Goal: Information Seeking & Learning: Learn about a topic

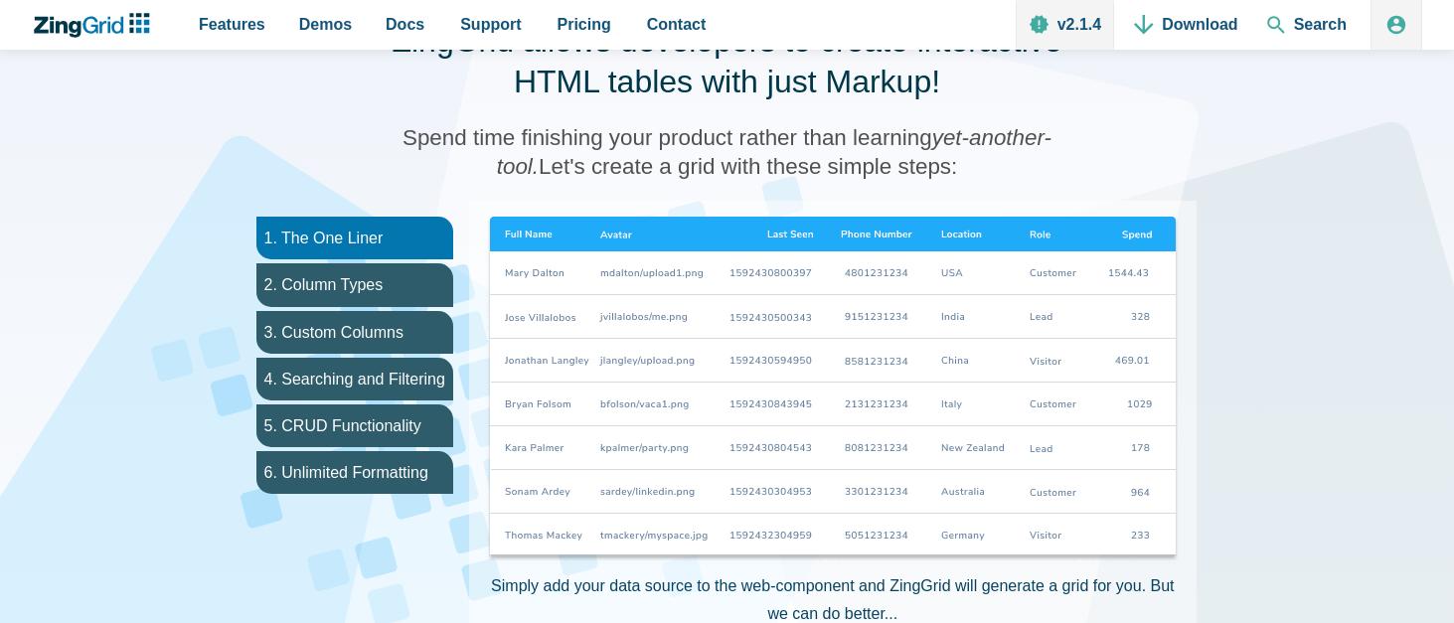
scroll to position [1115, 0]
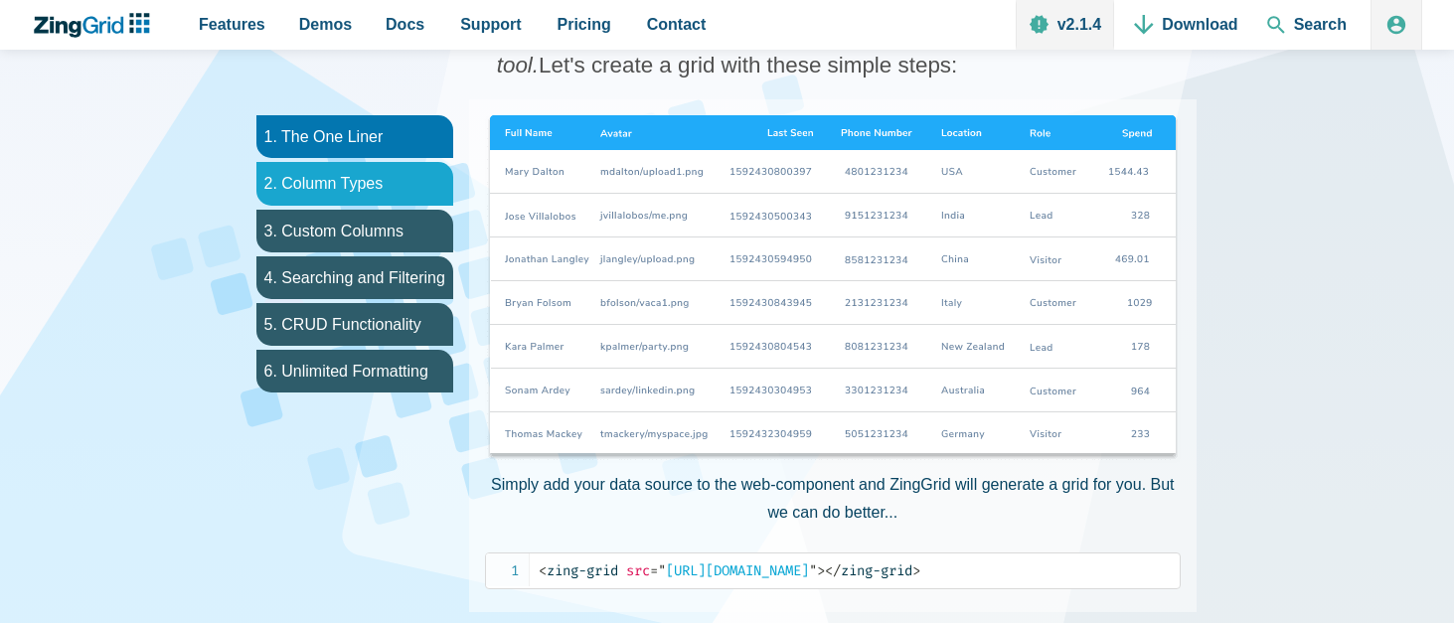
click at [379, 178] on li "2. Column Types" at bounding box center [354, 183] width 197 height 43
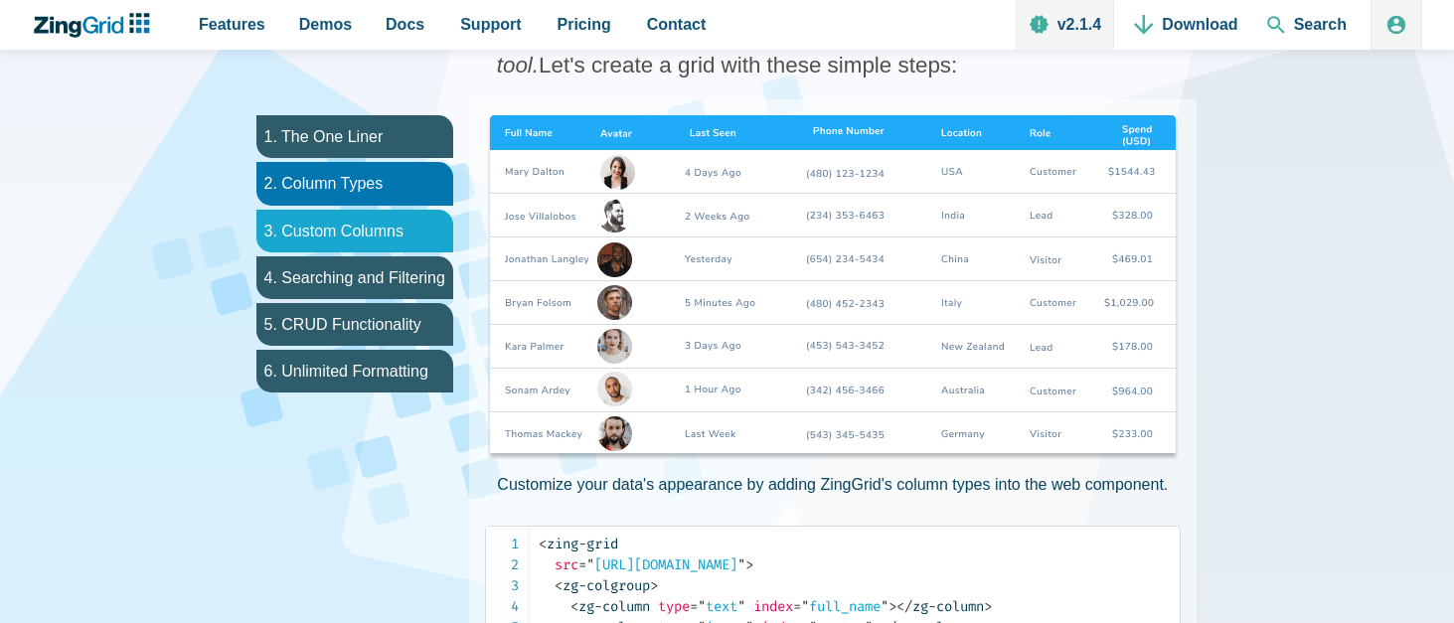
click at [335, 222] on li "3. Custom Columns" at bounding box center [354, 231] width 197 height 43
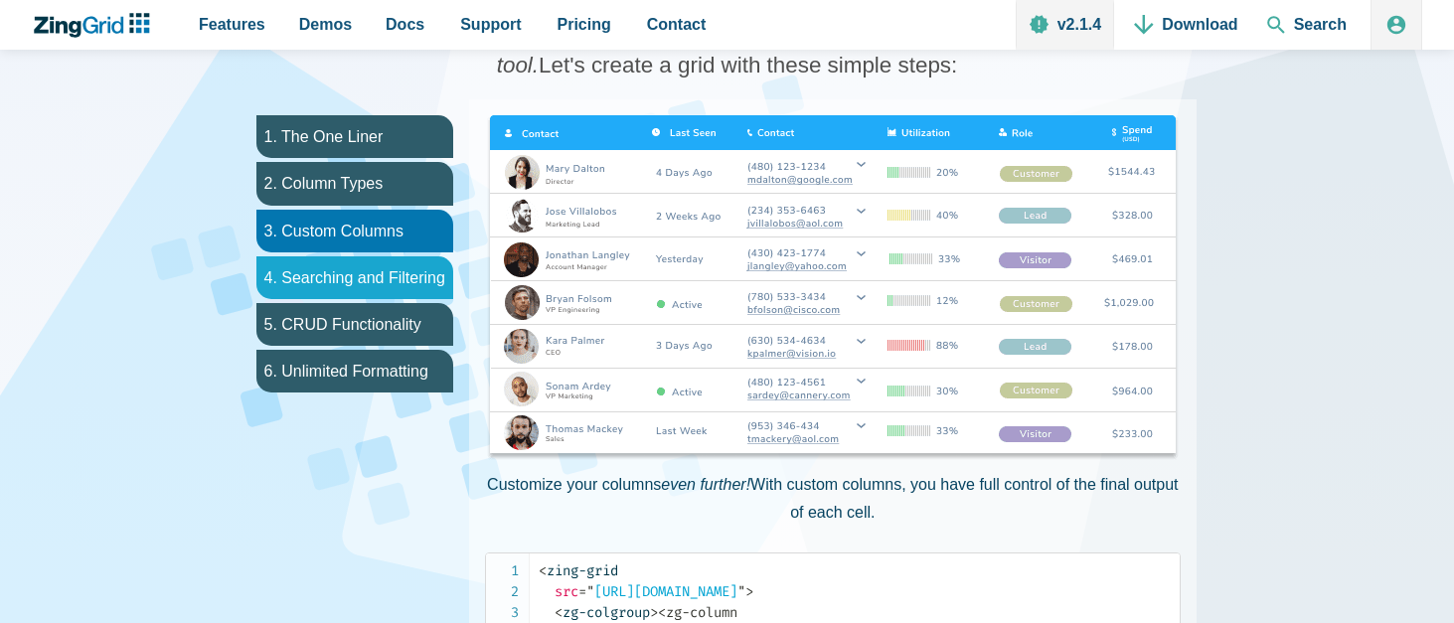
click at [331, 274] on li "4. Searching and Filtering" at bounding box center [354, 277] width 197 height 43
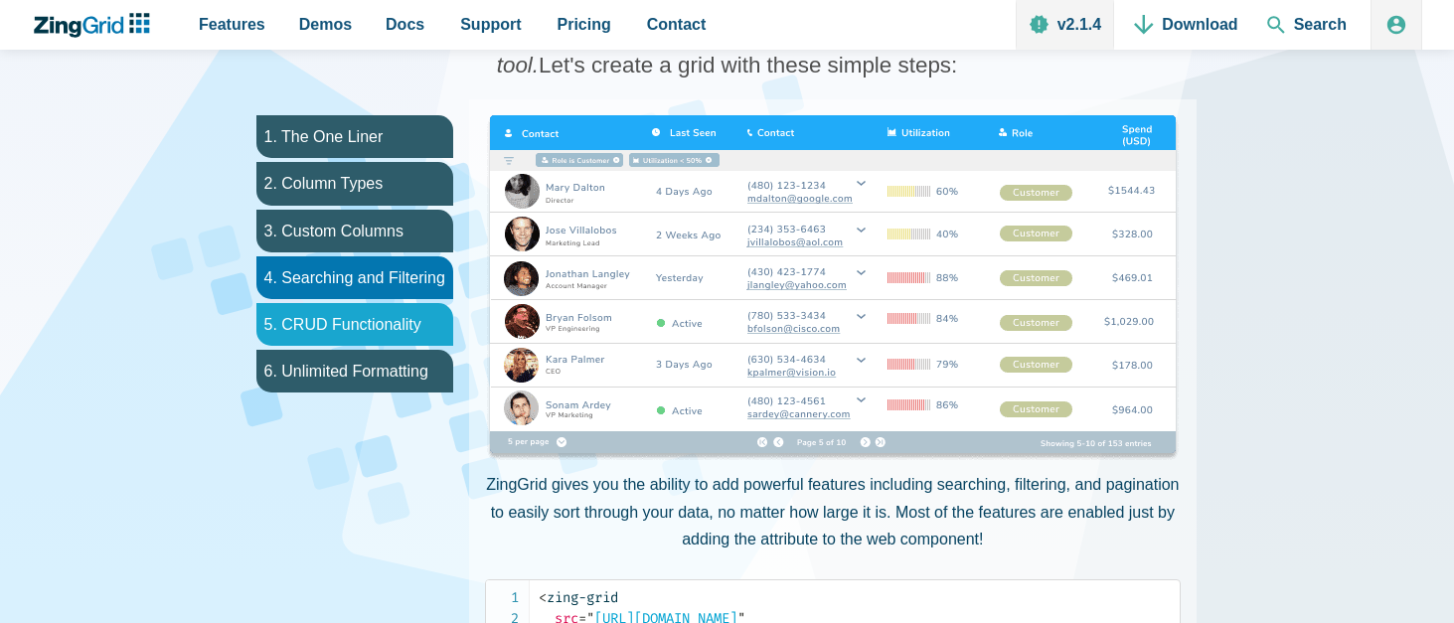
click at [335, 322] on li "5. CRUD Functionality" at bounding box center [354, 324] width 197 height 43
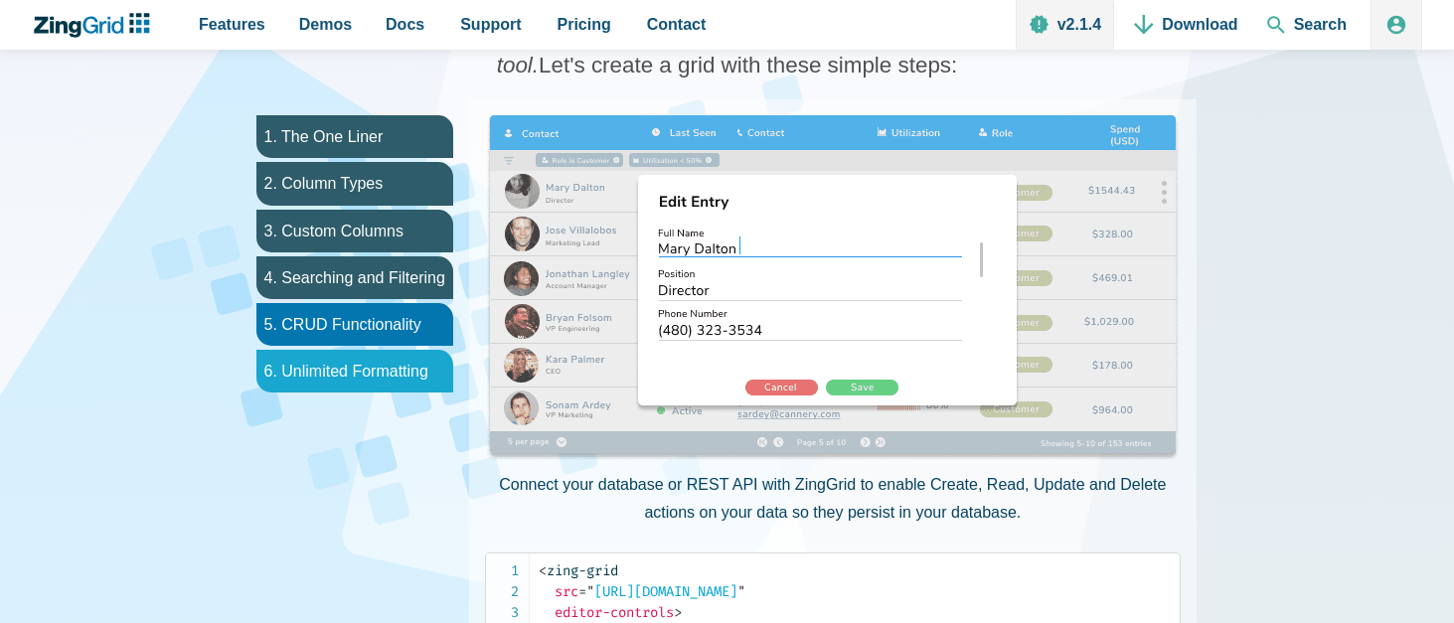
click at [331, 369] on li "6. Unlimited Formatting" at bounding box center [354, 371] width 197 height 43
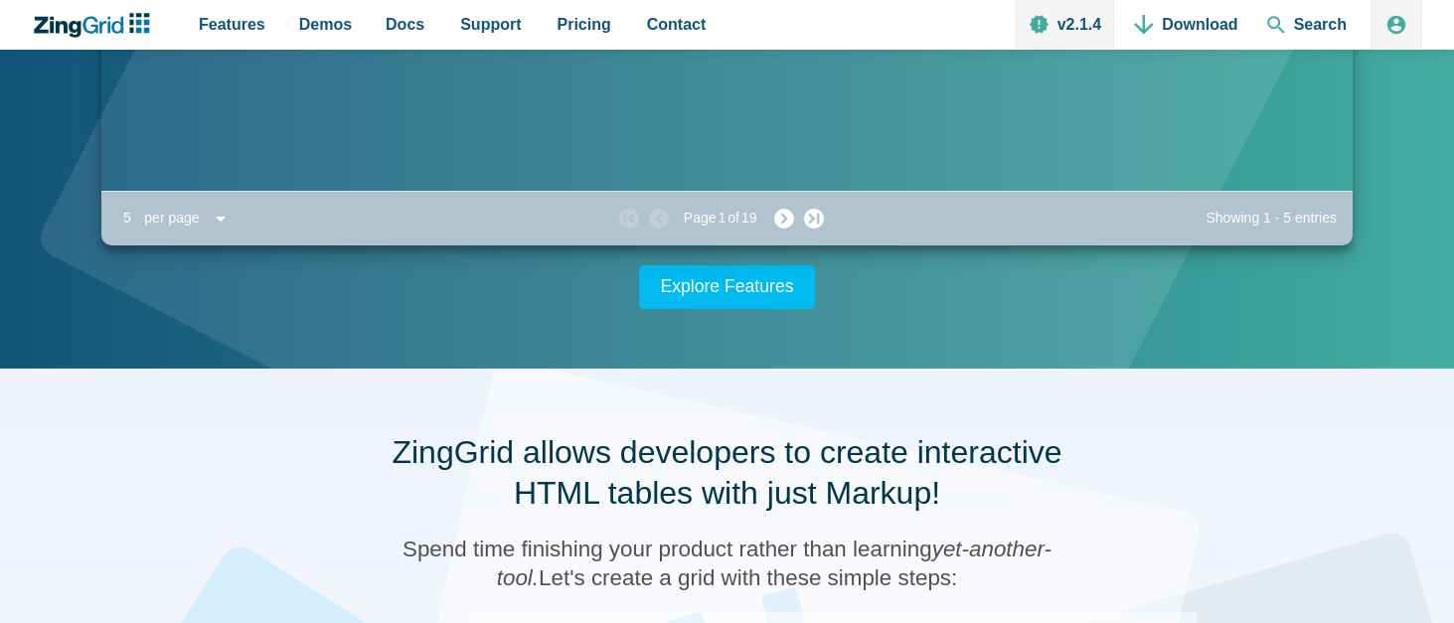
scroll to position [608, 0]
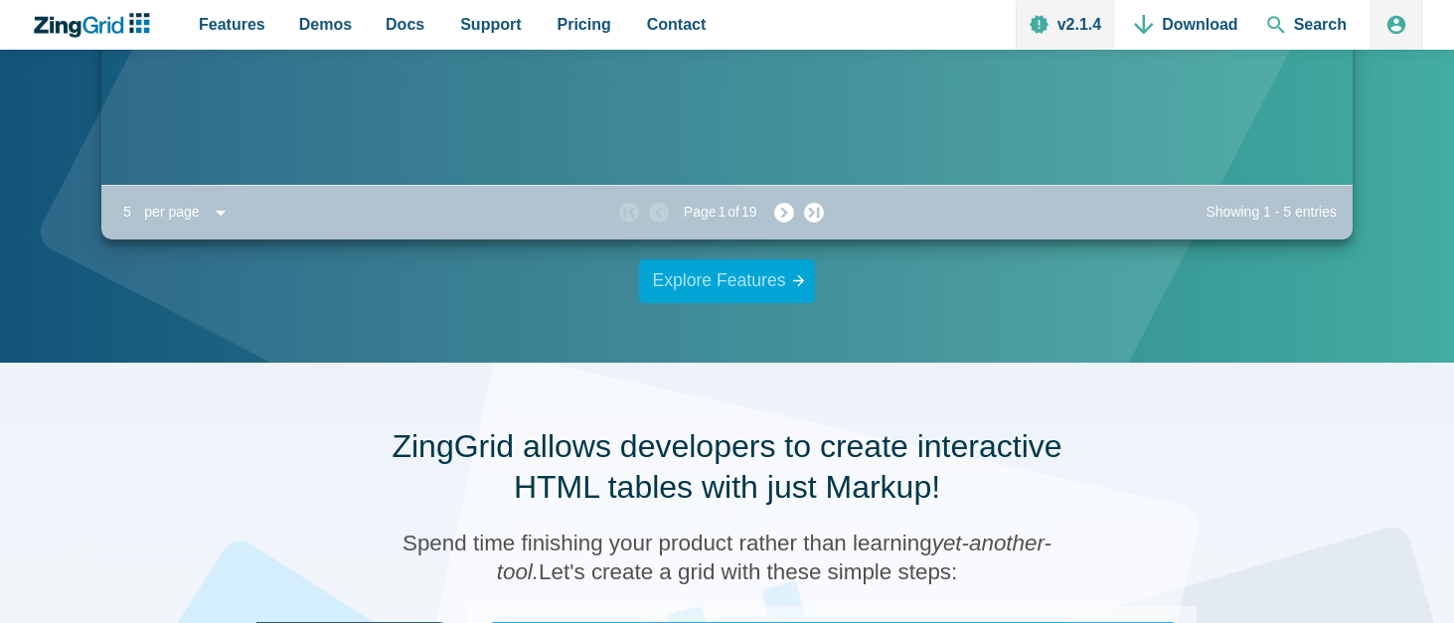
click at [756, 280] on link "Explore Features" at bounding box center [727, 281] width 177 height 44
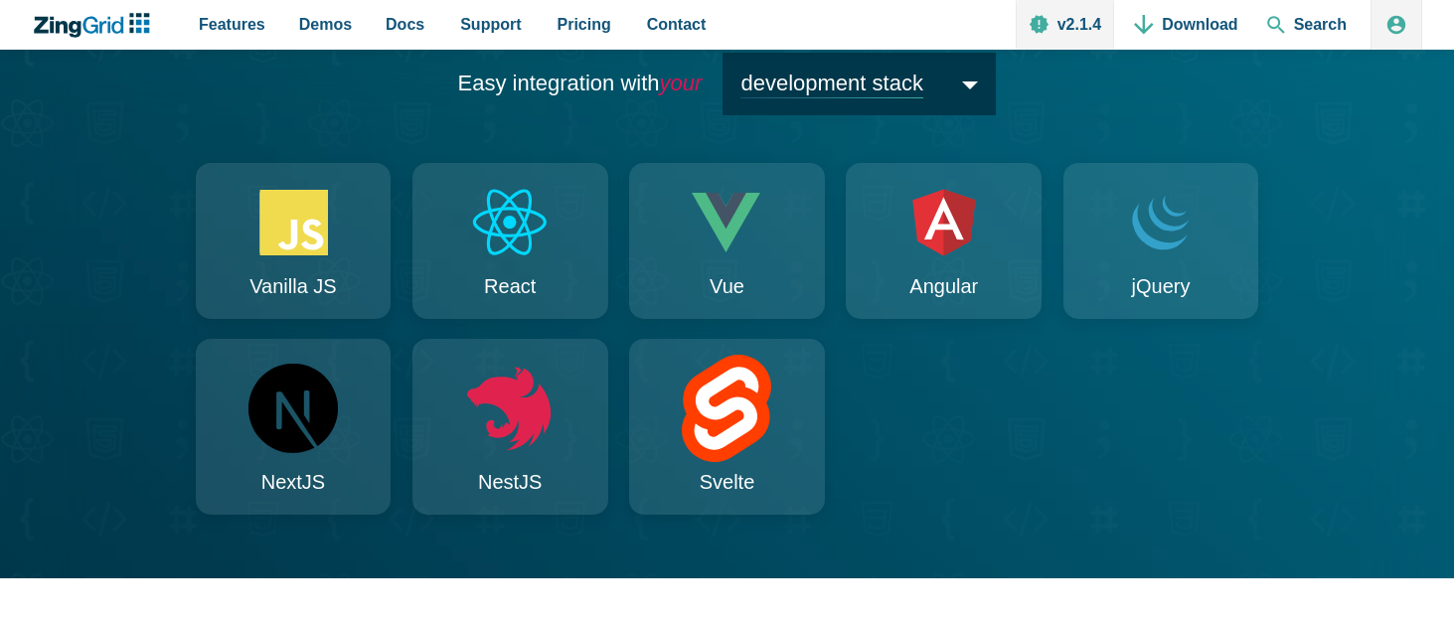
scroll to position [2085, 0]
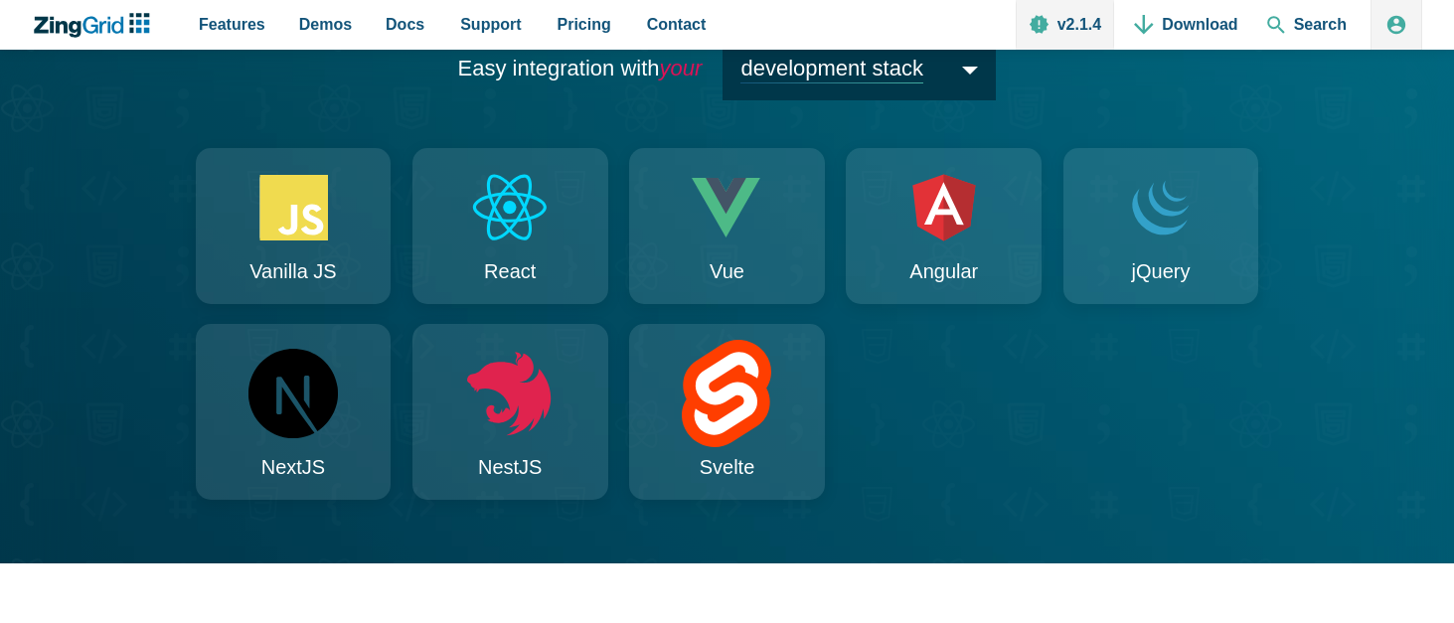
click at [970, 100] on span "development stack" at bounding box center [858, 69] width 273 height 63
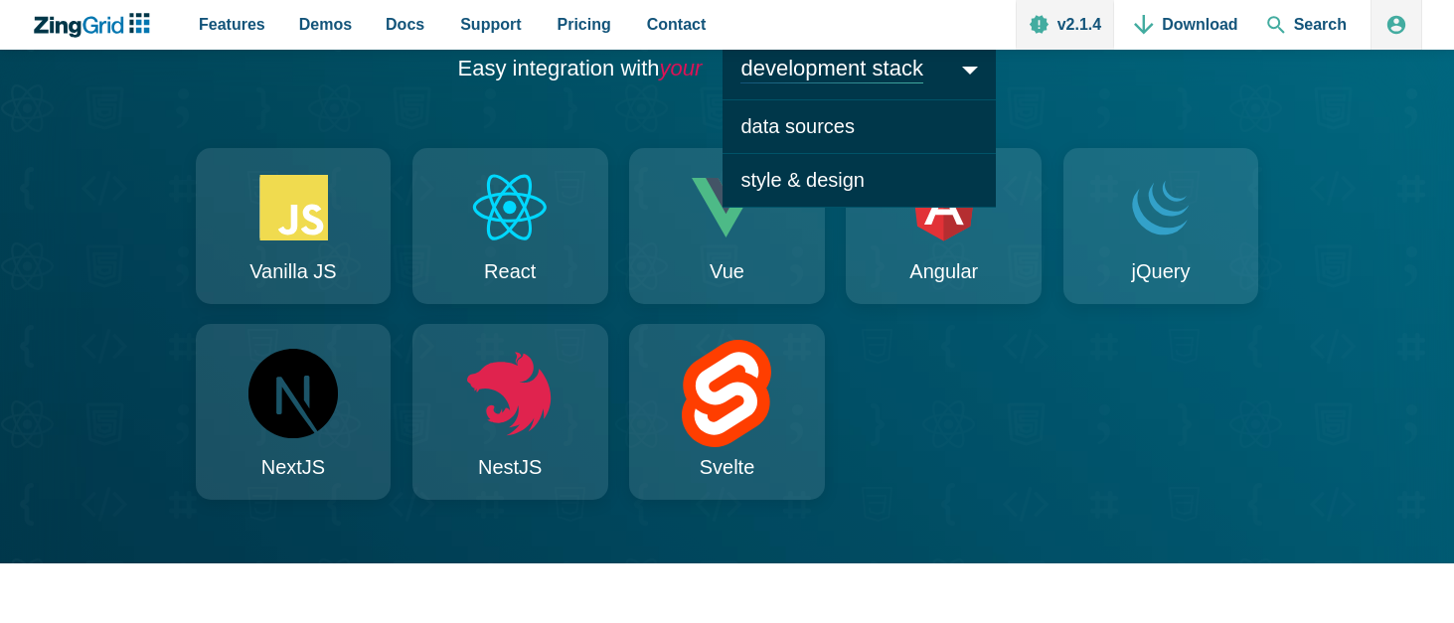
click at [1055, 100] on h2 "Easy integration with your development stack development stack data sources sty…" at bounding box center [727, 69] width 1390 height 63
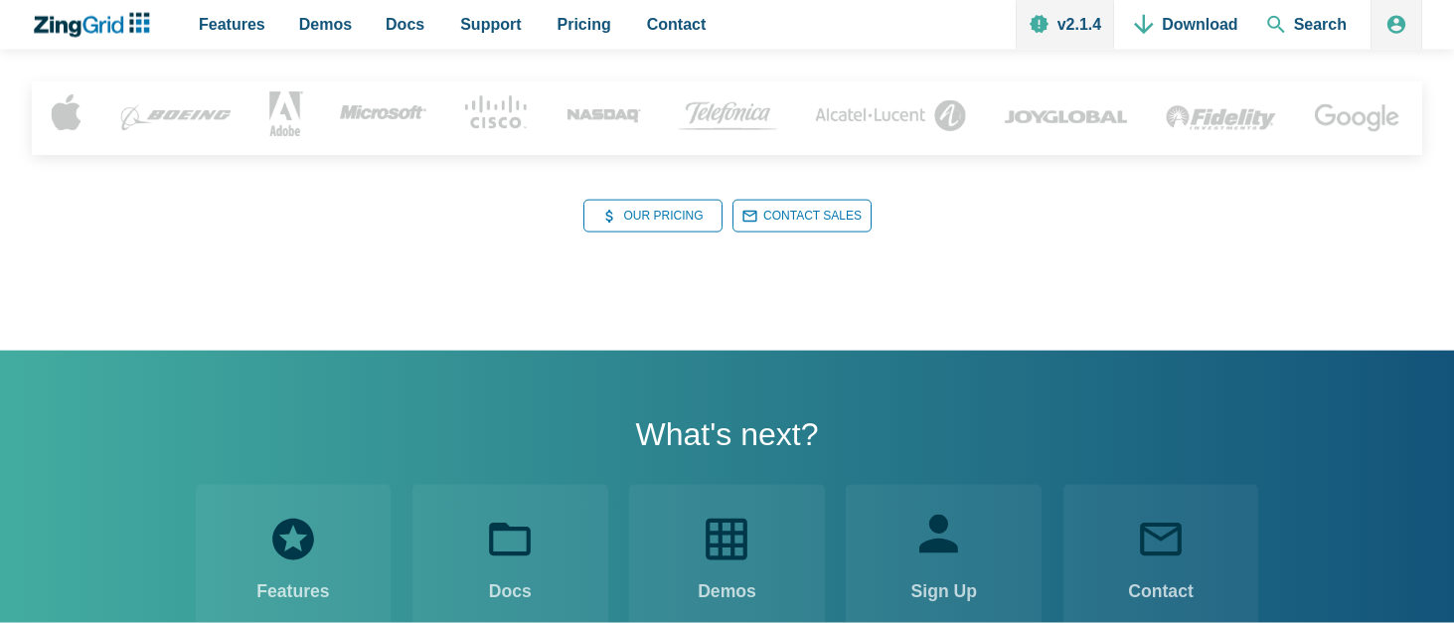
scroll to position [2794, 0]
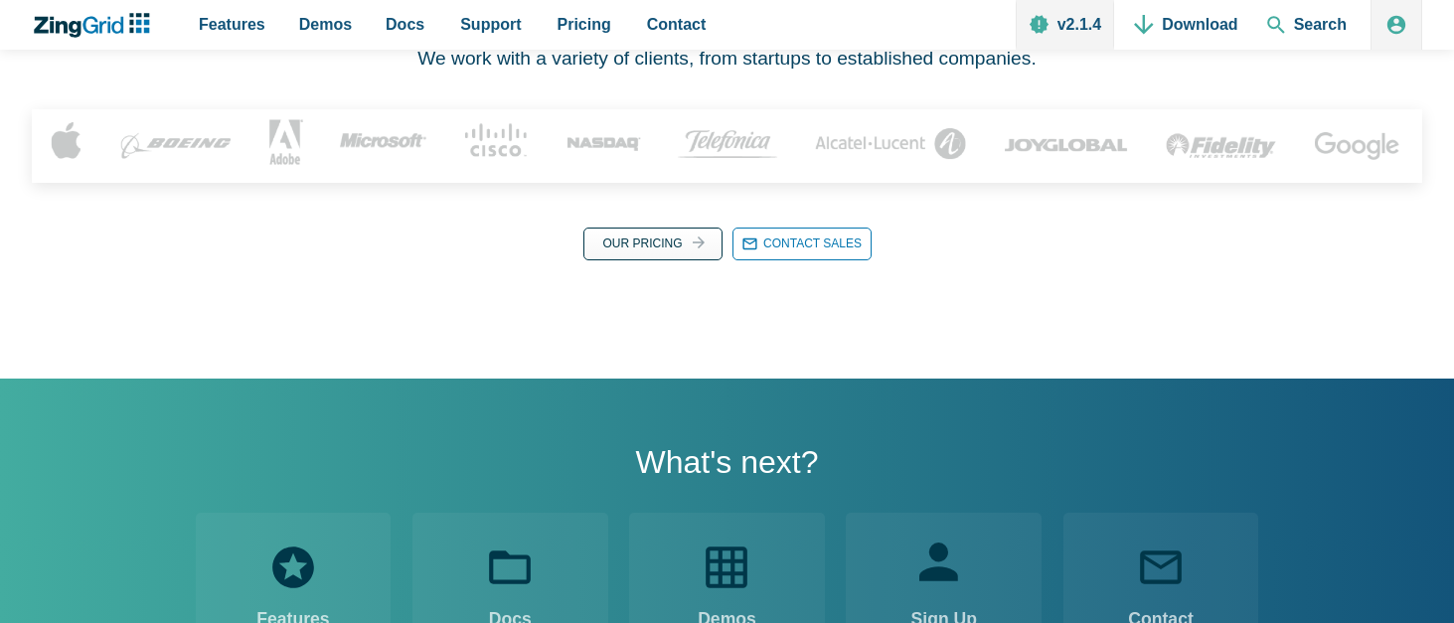
click at [630, 260] on link "Our Pricing Our Pricing" at bounding box center [652, 244] width 139 height 33
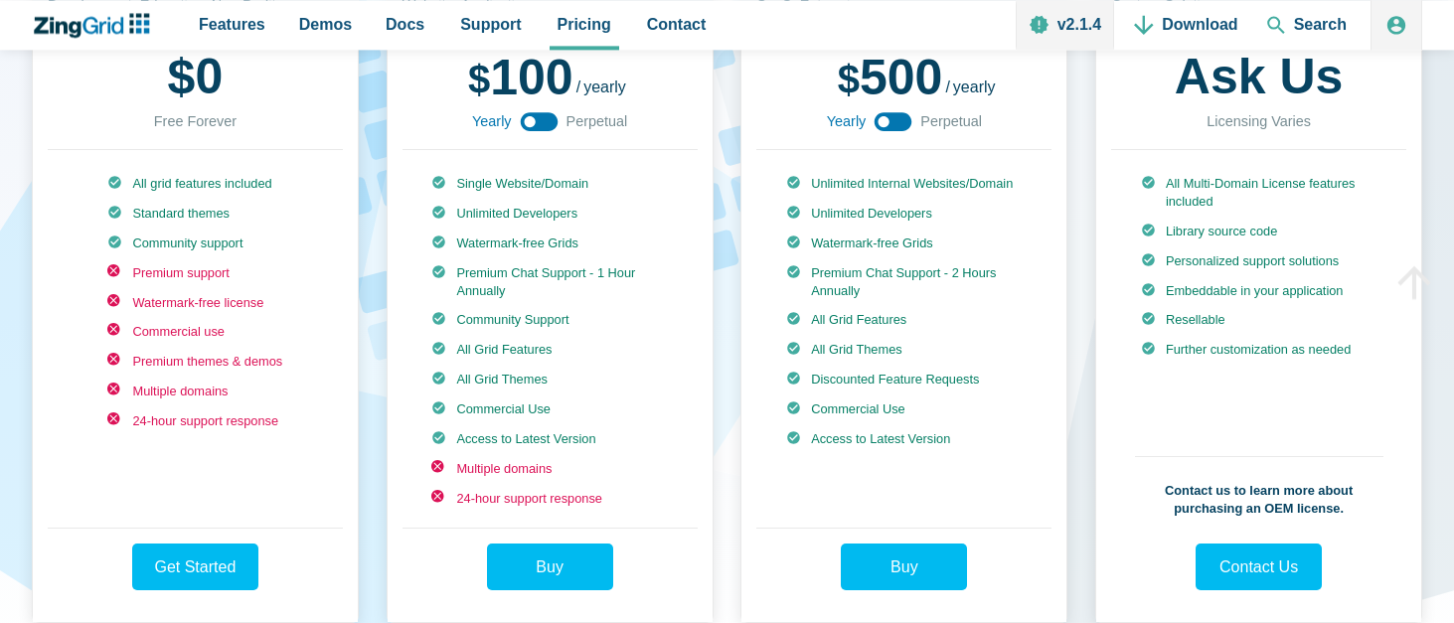
scroll to position [304, 0]
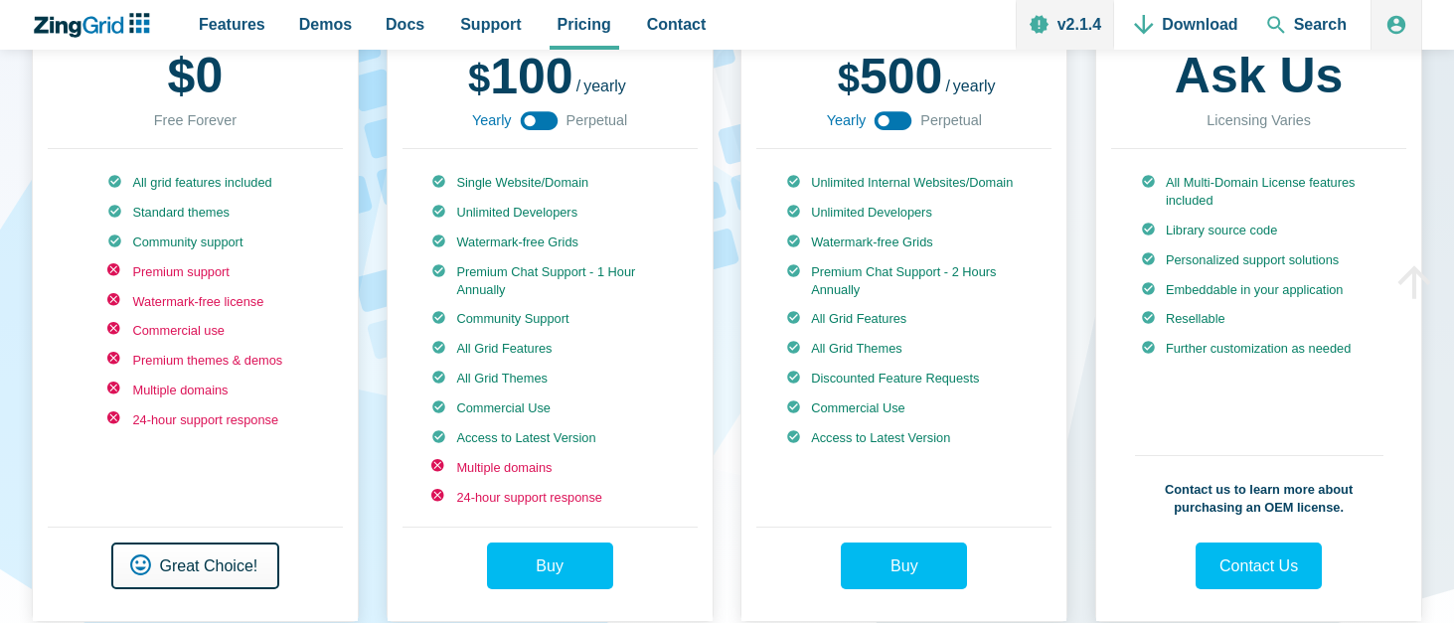
click at [219, 560] on link "Get Started Great Choice!" at bounding box center [195, 565] width 169 height 47
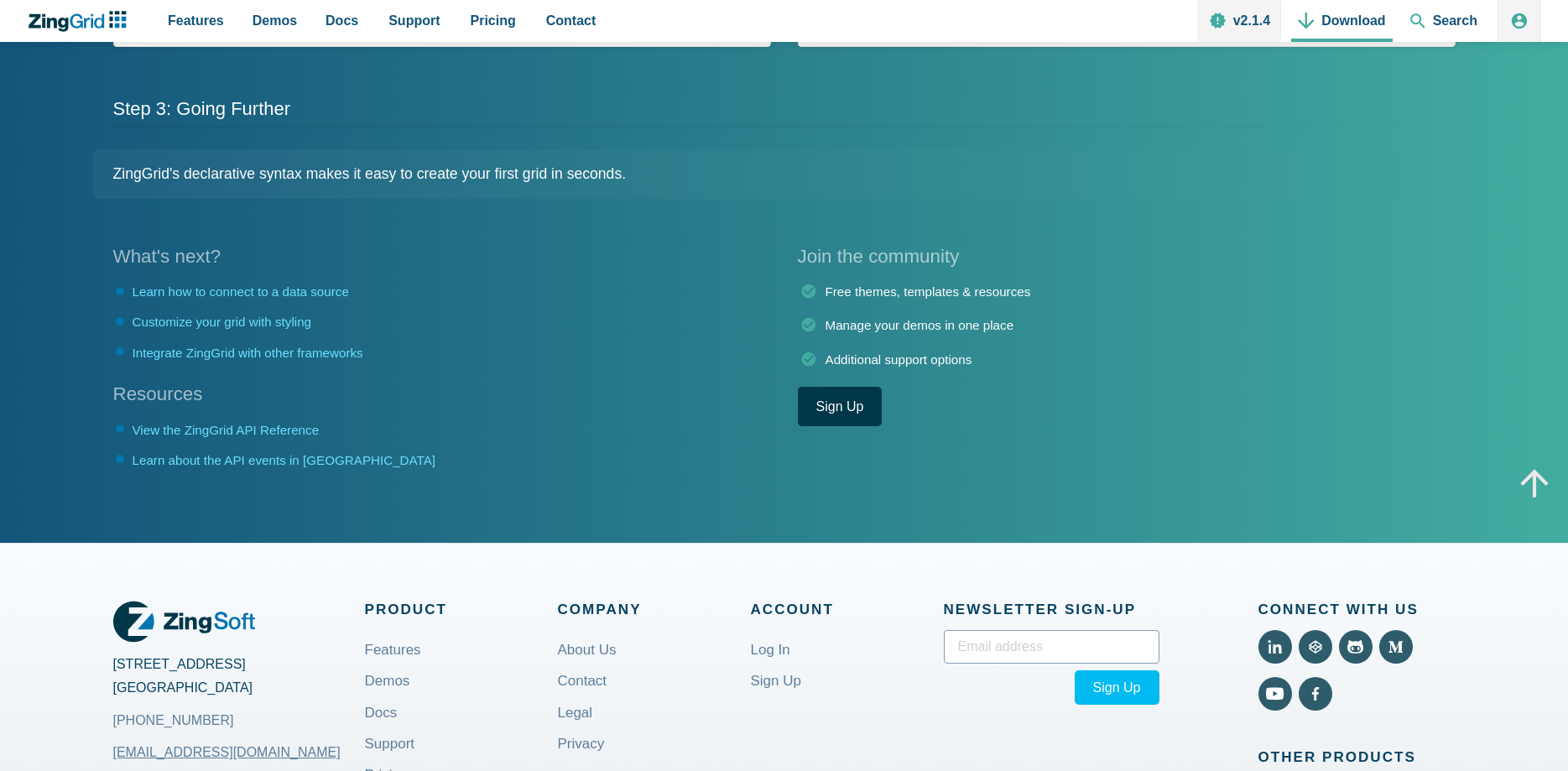
scroll to position [1557, 0]
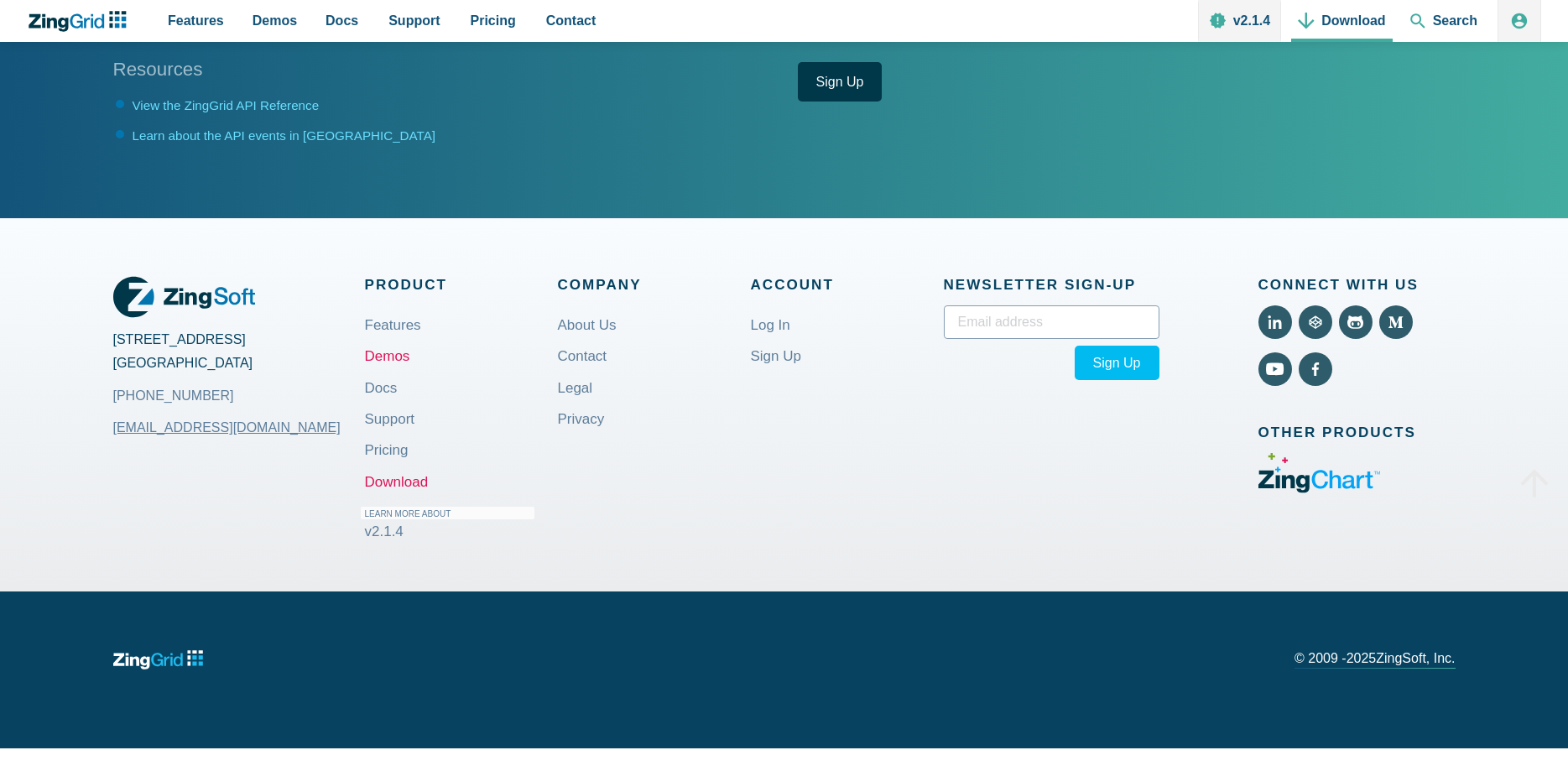
click at [386, 337] on link "Demos" at bounding box center [388, 356] width 46 height 40
